Goal: Transaction & Acquisition: Subscribe to service/newsletter

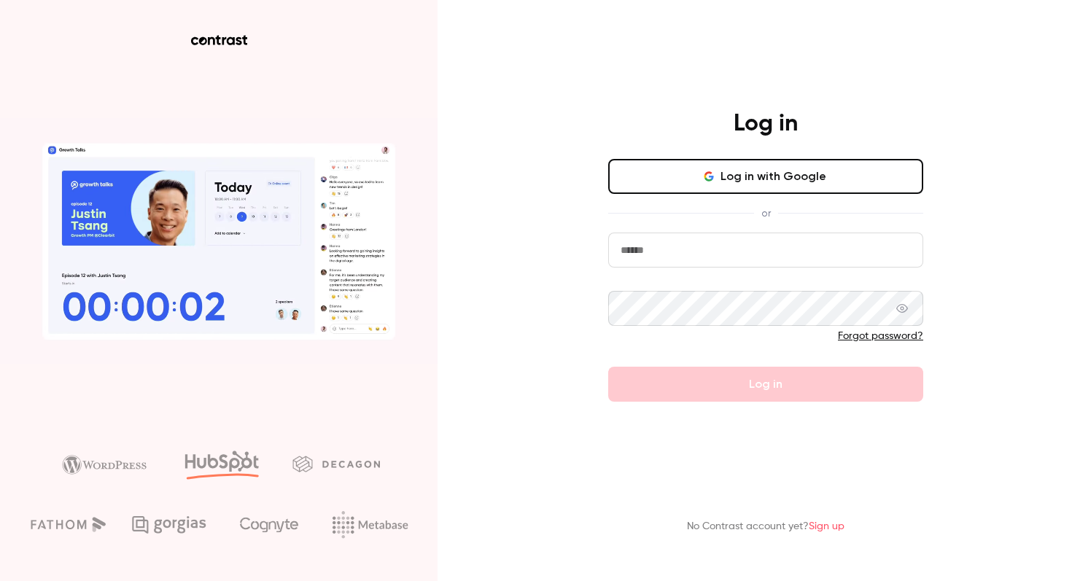
click at [719, 260] on input "email" at bounding box center [765, 250] width 315 height 35
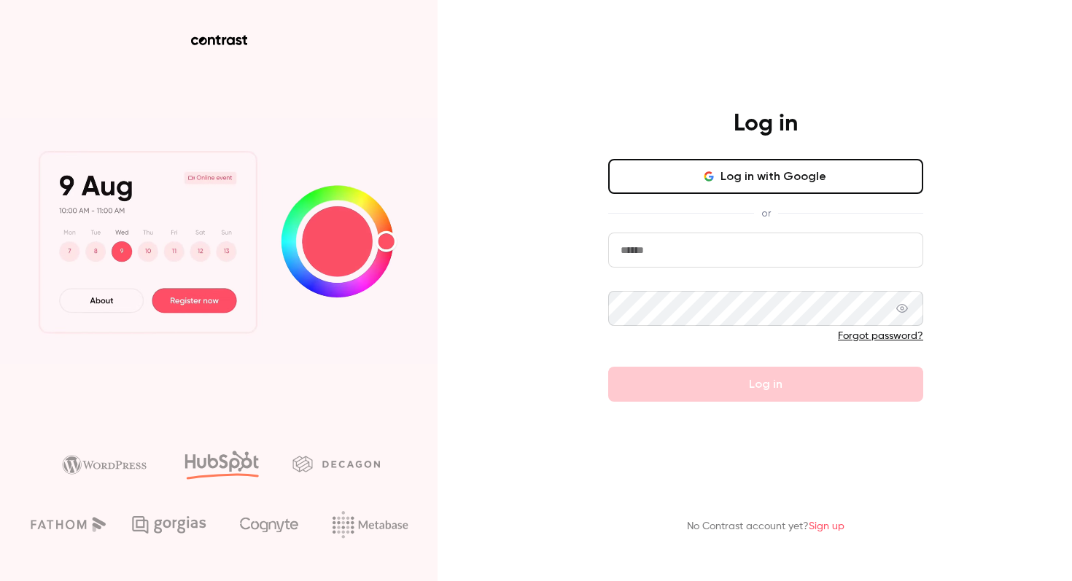
type input "**********"
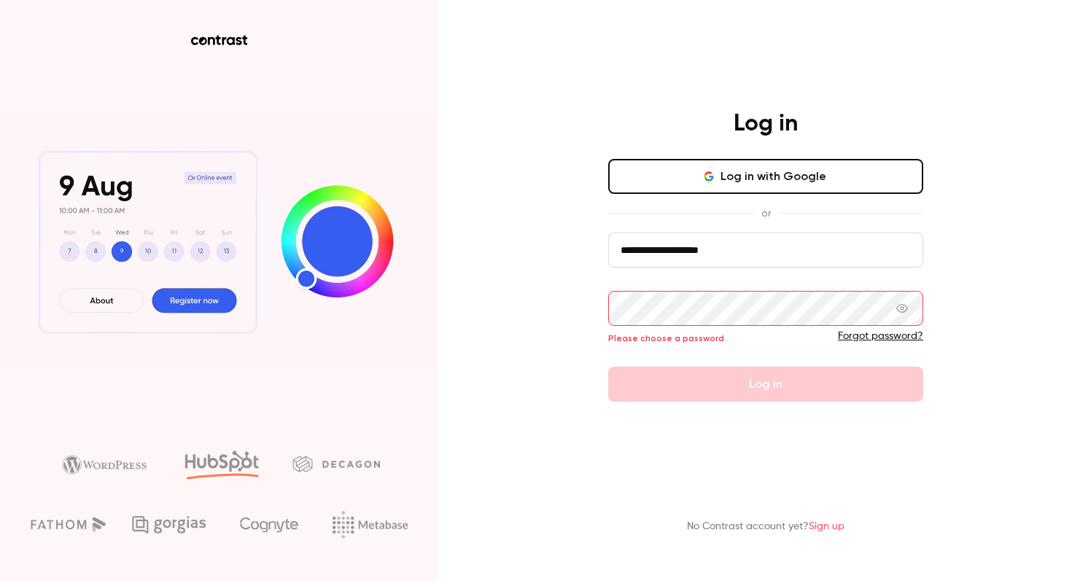
click at [724, 175] on button "Log in with Google" at bounding box center [765, 176] width 315 height 35
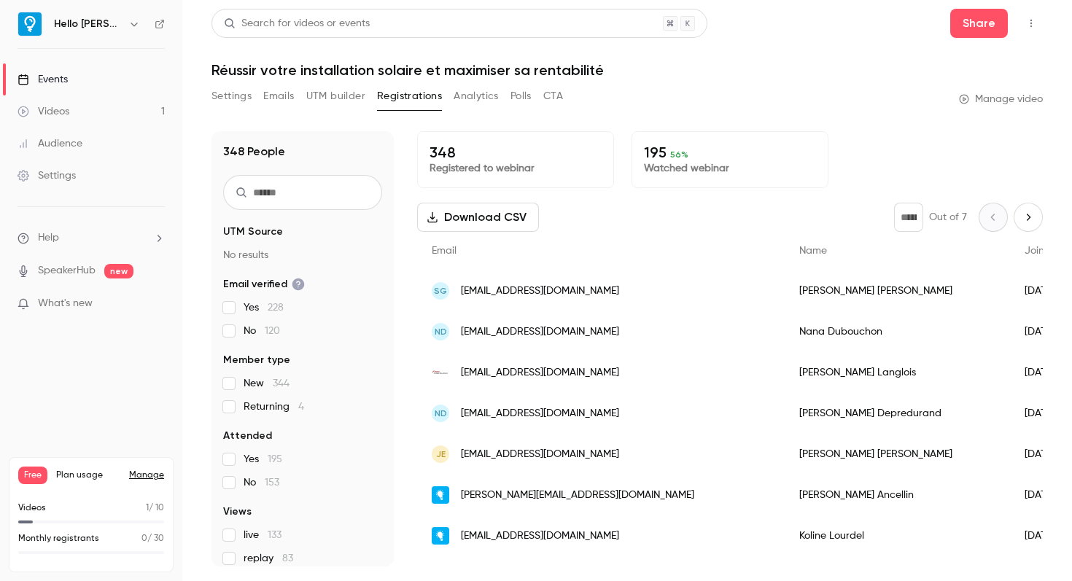
click at [48, 476] on div "Free Plan usage Manage" at bounding box center [91, 476] width 146 height 18
drag, startPoint x: 64, startPoint y: 543, endPoint x: 70, endPoint y: 532, distance: 12.4
click at [63, 543] on p "Monthly registrants" at bounding box center [58, 539] width 81 height 13
click at [143, 467] on div "Free Plan usage Manage" at bounding box center [91, 476] width 146 height 18
click at [144, 477] on link "Manage" at bounding box center [146, 476] width 35 height 12
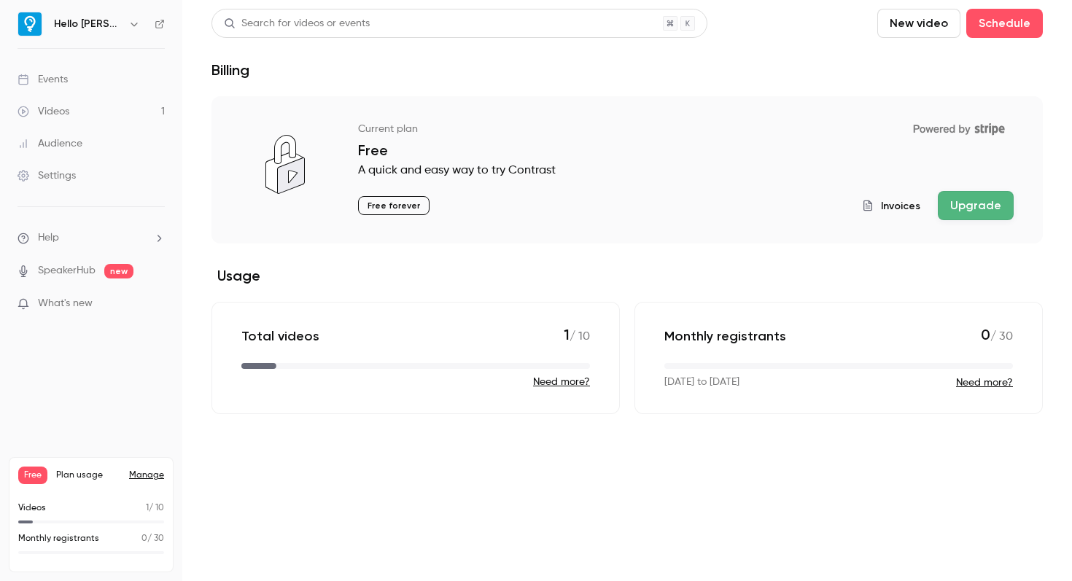
click at [986, 209] on button "Upgrade" at bounding box center [976, 205] width 76 height 29
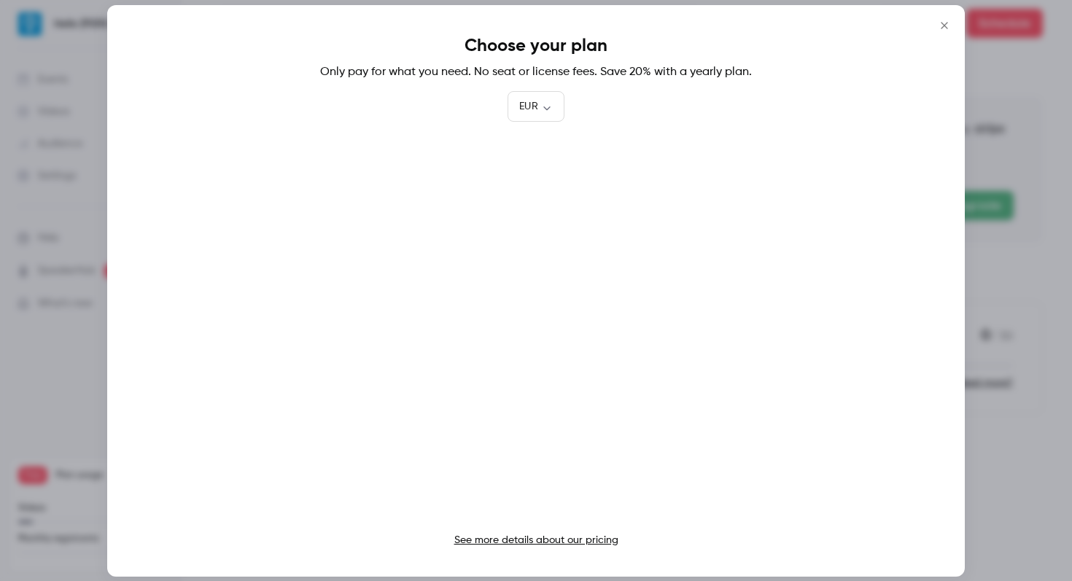
click at [551, 541] on link "See more details about our pricing" at bounding box center [536, 540] width 164 height 10
